Goal: Transaction & Acquisition: Purchase product/service

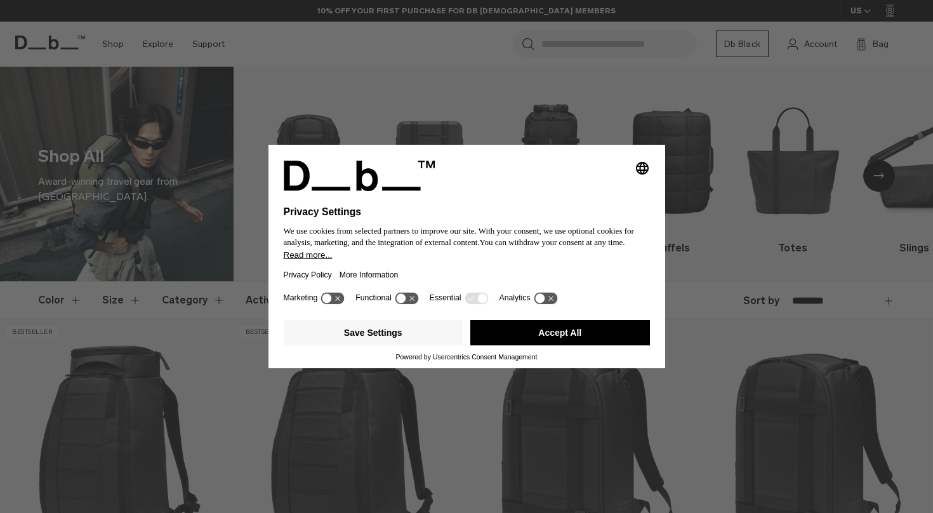
click at [510, 102] on div "Selecting an option will immediately change the language Privacy Settings We us…" at bounding box center [466, 256] width 933 height 513
click at [339, 301] on icon at bounding box center [338, 298] width 5 height 5
click at [335, 303] on icon at bounding box center [332, 298] width 23 height 12
click at [530, 338] on button "Accept All" at bounding box center [560, 332] width 180 height 25
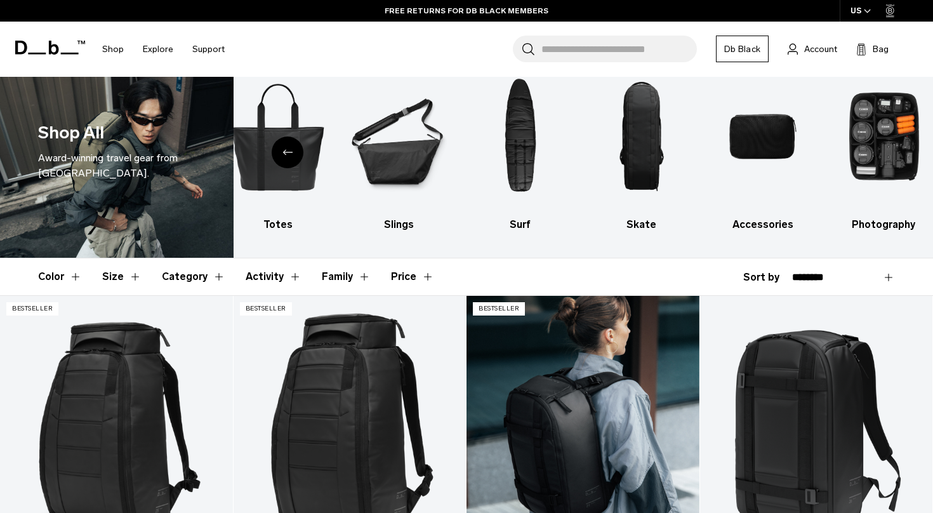
scroll to position [21, 0]
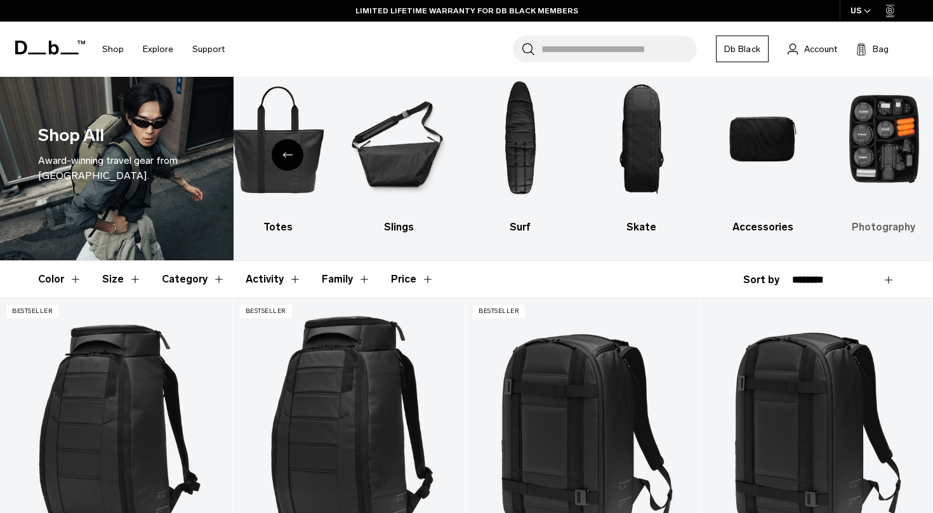
click at [899, 162] on img "10 / 10" at bounding box center [884, 139] width 99 height 149
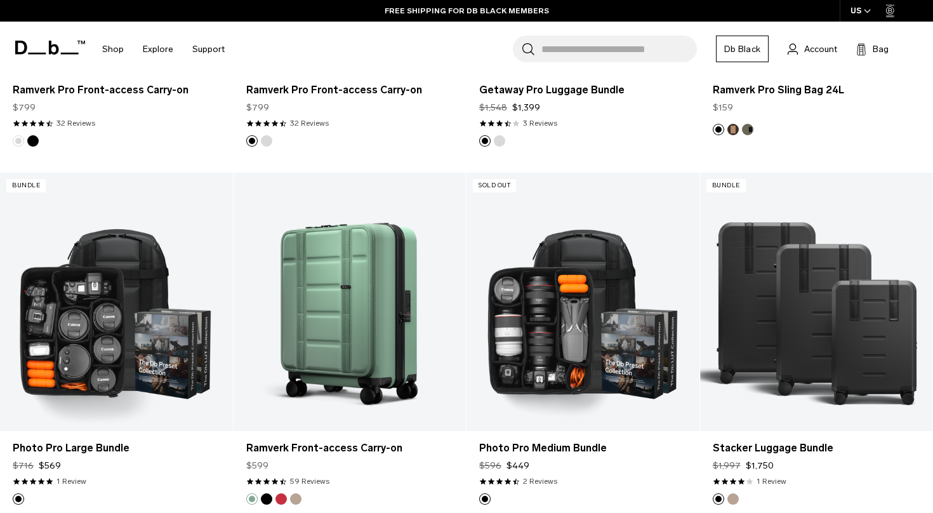
scroll to position [1229, 0]
